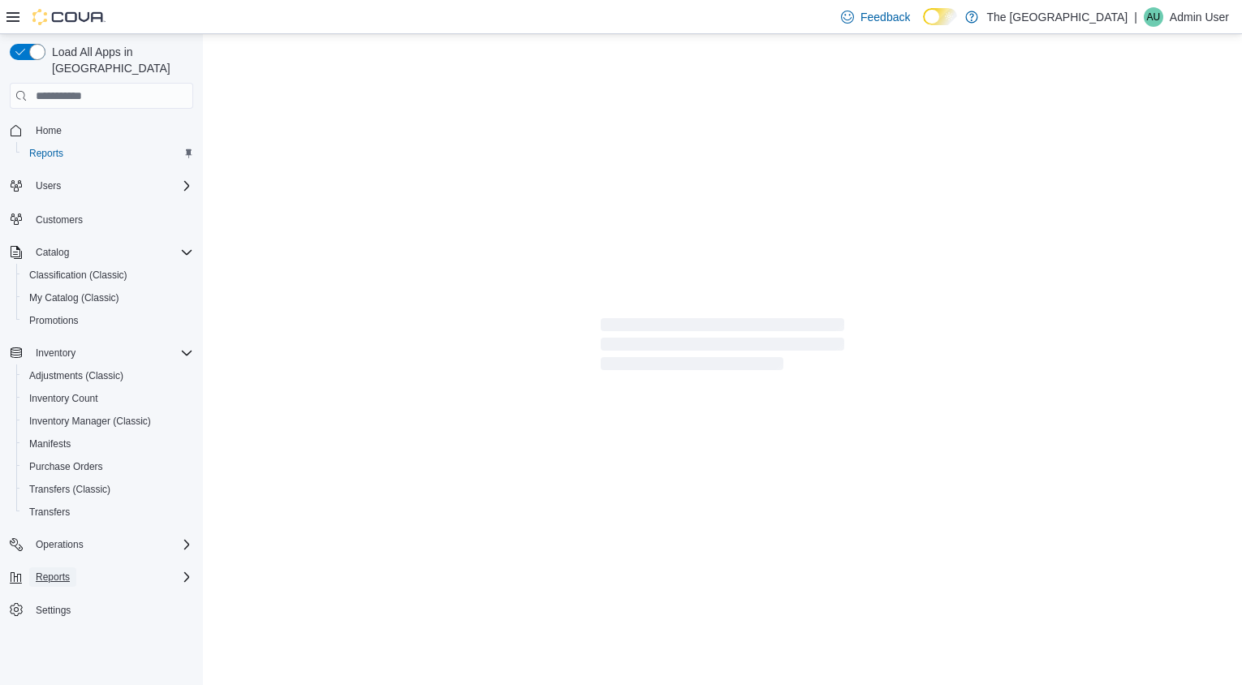
click at [55, 571] on span "Reports" at bounding box center [53, 577] width 34 height 13
click at [56, 571] on span "Reports" at bounding box center [53, 577] width 34 height 13
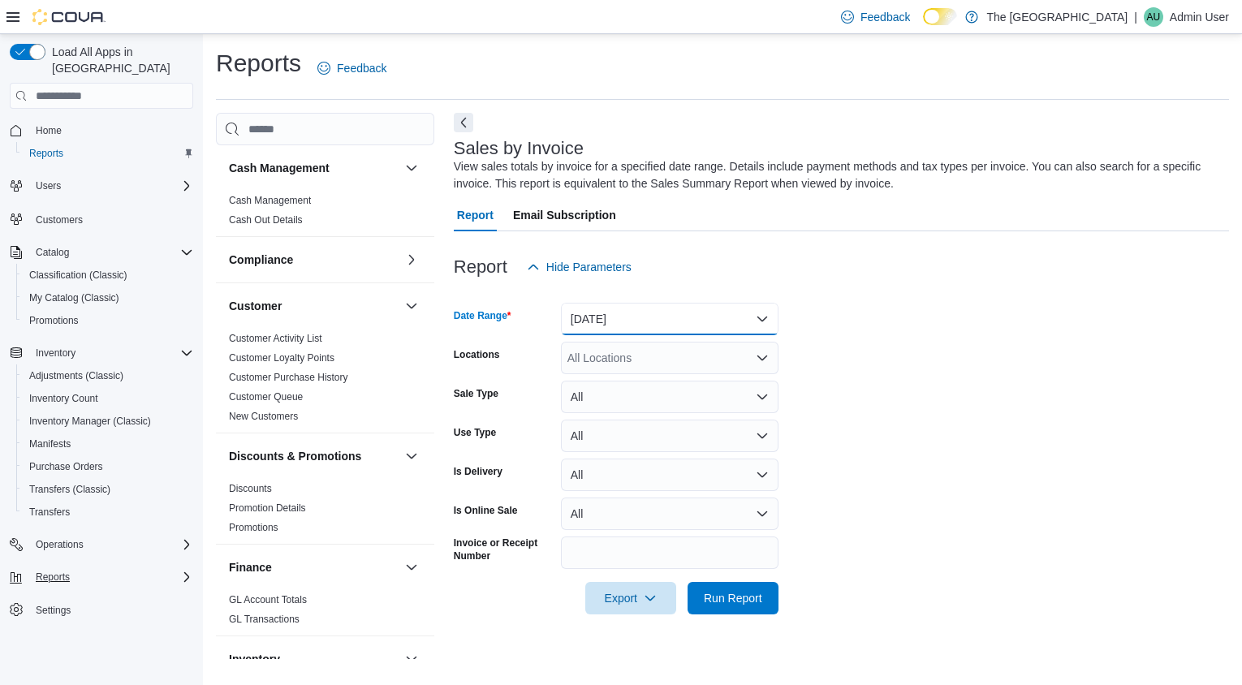
click at [758, 314] on button "[DATE]" at bounding box center [670, 319] width 218 height 32
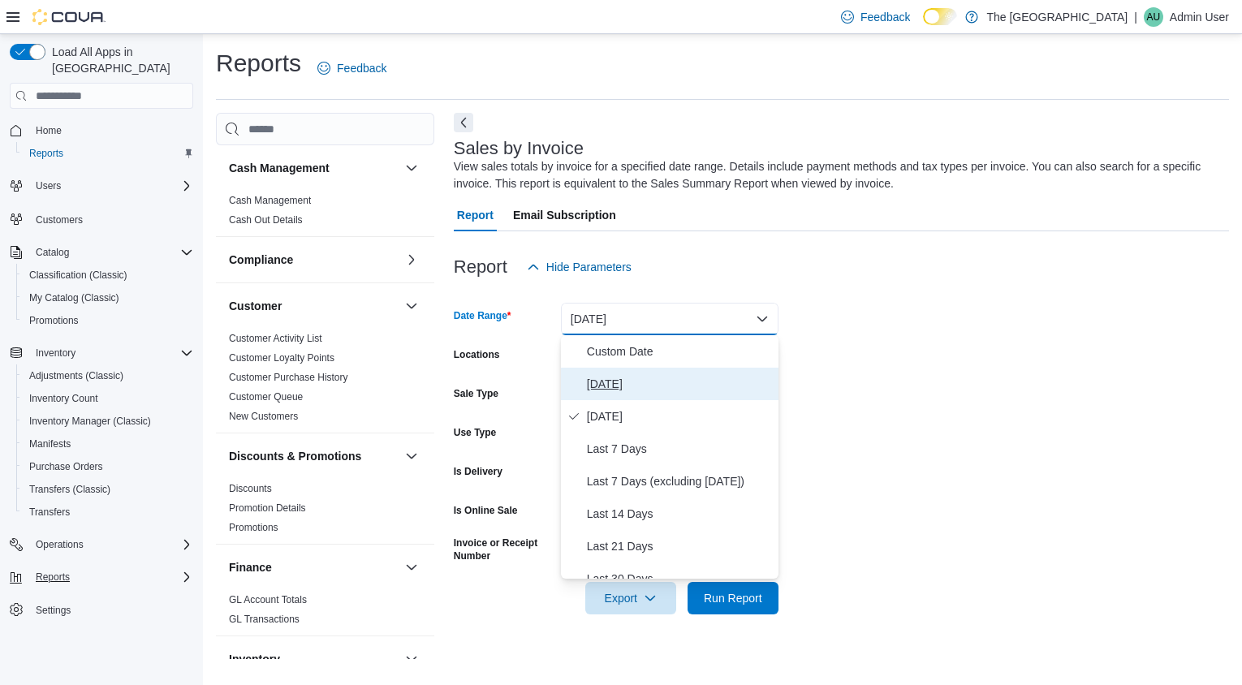
click at [638, 382] on span "[DATE]" at bounding box center [679, 383] width 185 height 19
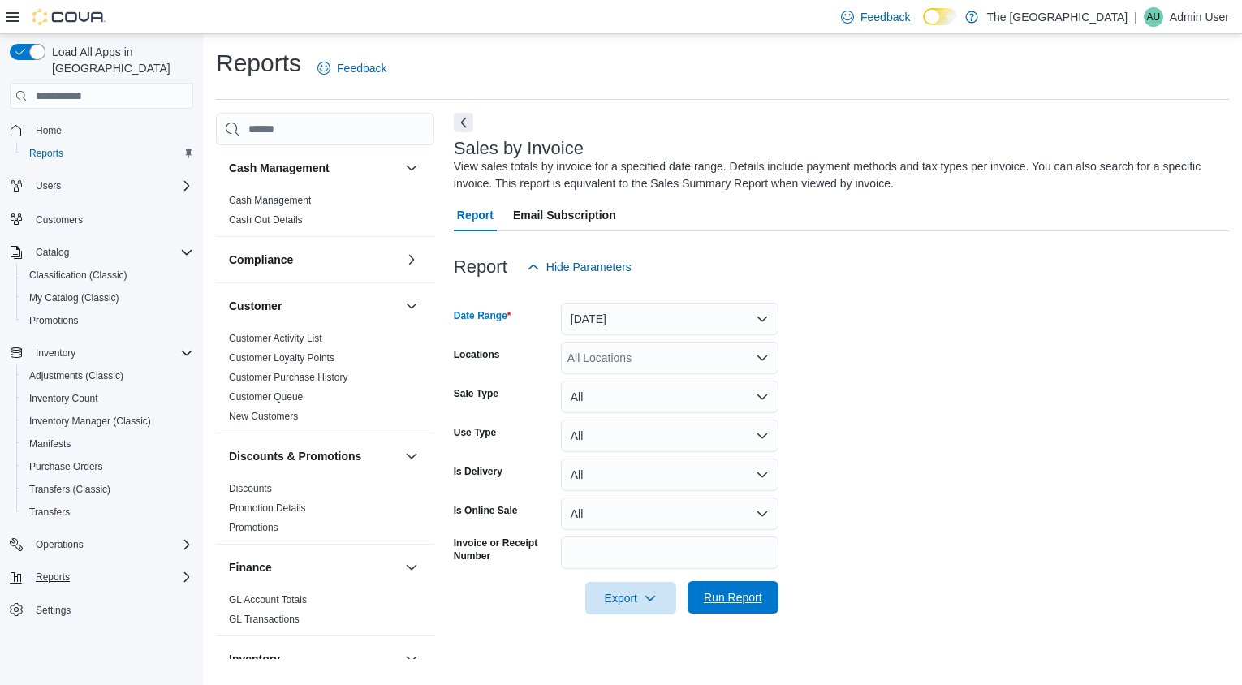
click at [753, 603] on span "Run Report" at bounding box center [733, 598] width 58 height 16
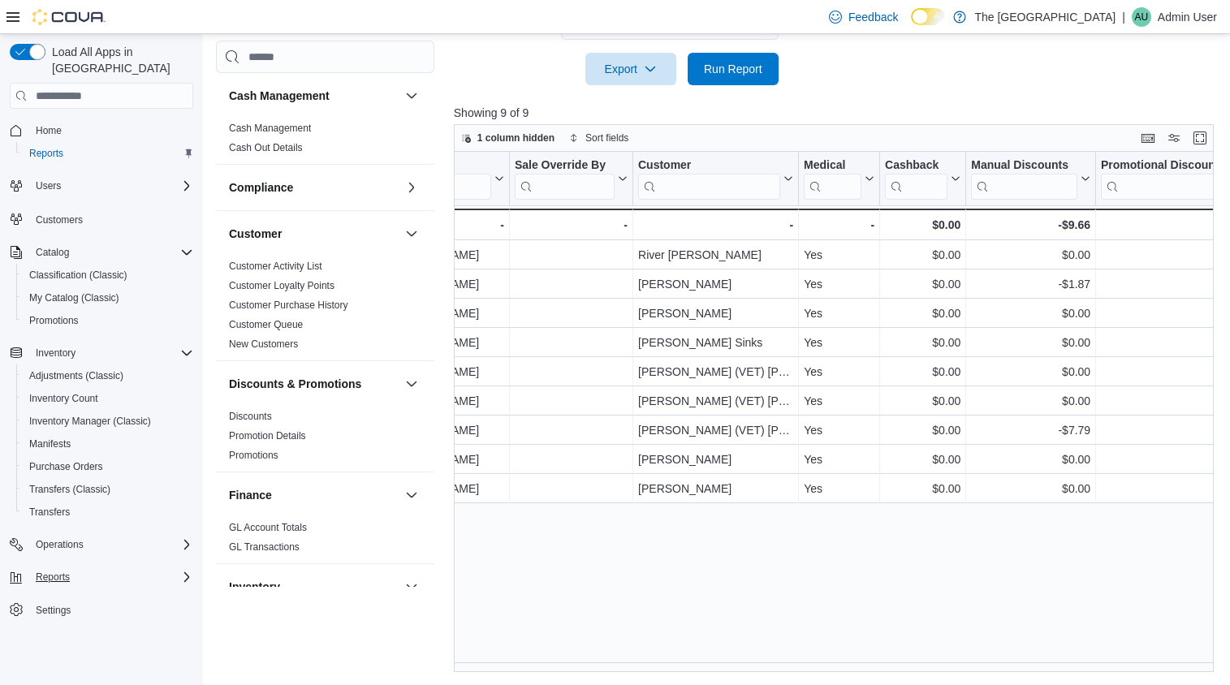
scroll to position [0, 2353]
